Goal: Task Accomplishment & Management: Manage account settings

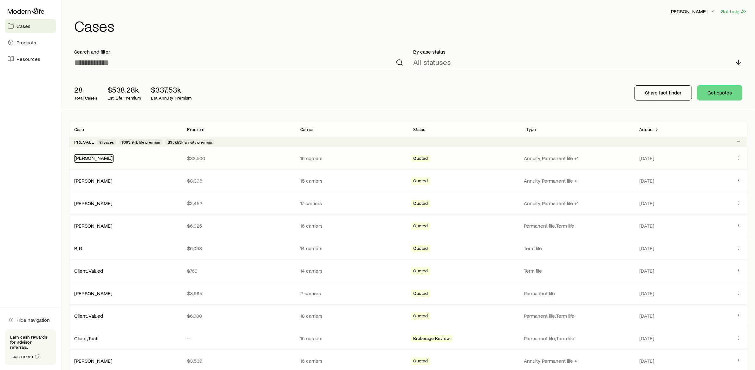
click at [95, 157] on link "[PERSON_NAME]" at bounding box center [94, 158] width 38 height 6
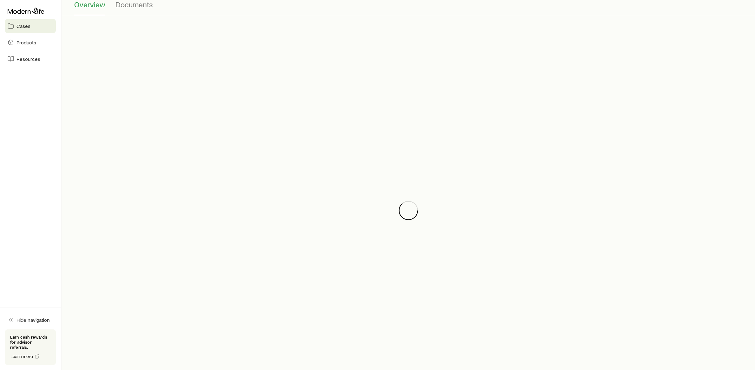
scroll to position [67, 0]
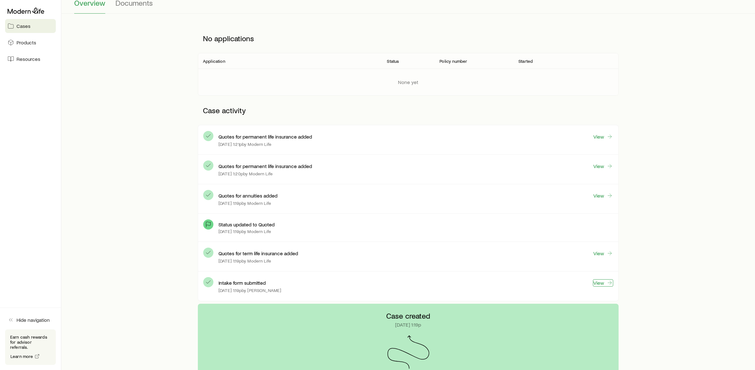
click at [599, 280] on link "View" at bounding box center [603, 282] width 20 height 7
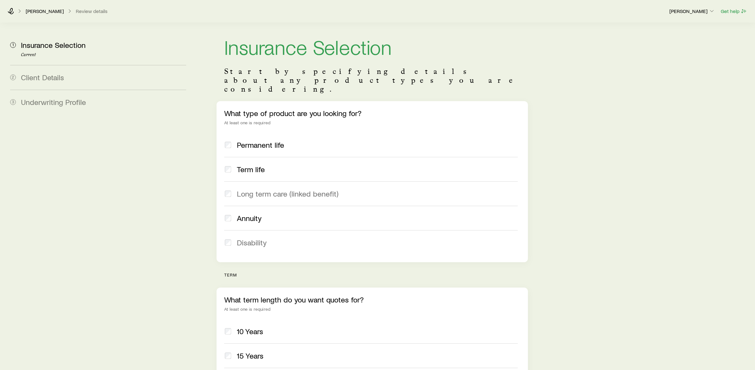
scroll to position [13, 0]
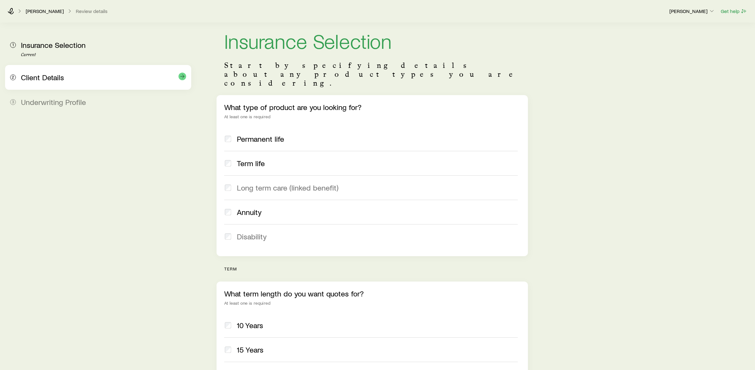
click at [46, 76] on span "Client Details" at bounding box center [42, 77] width 43 height 9
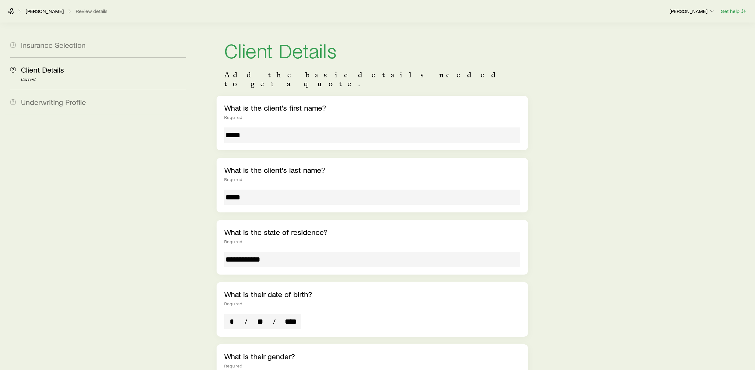
scroll to position [10, 0]
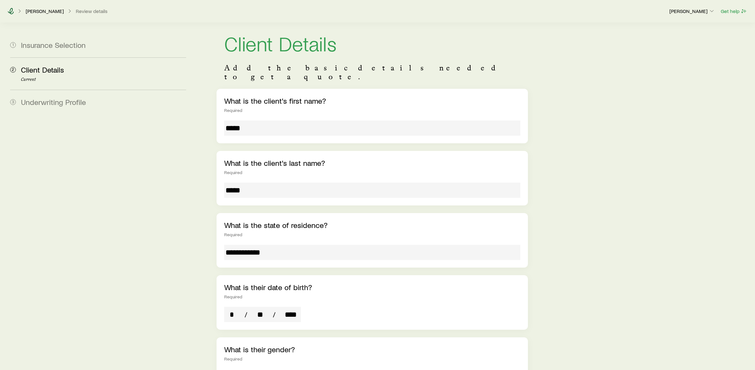
click at [9, 12] on icon at bounding box center [11, 11] width 6 height 6
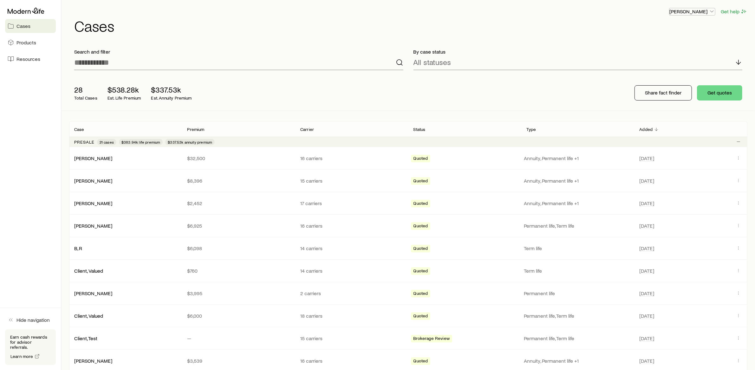
click at [705, 11] on p "Frank Peterson" at bounding box center [693, 11] width 46 height 6
click at [677, 78] on button "Sign out" at bounding box center [678, 75] width 71 height 11
